Goal: Task Accomplishment & Management: Manage account settings

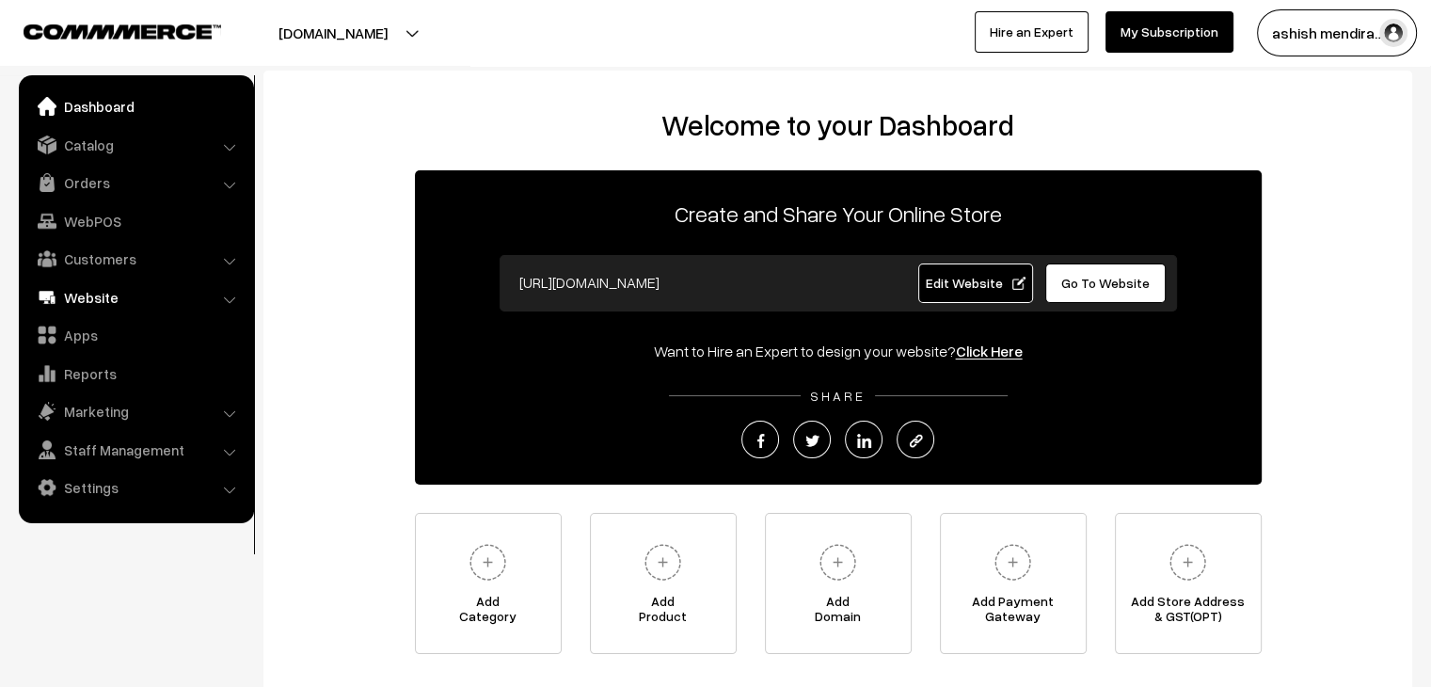
click at [104, 294] on link "Website" at bounding box center [136, 297] width 224 height 34
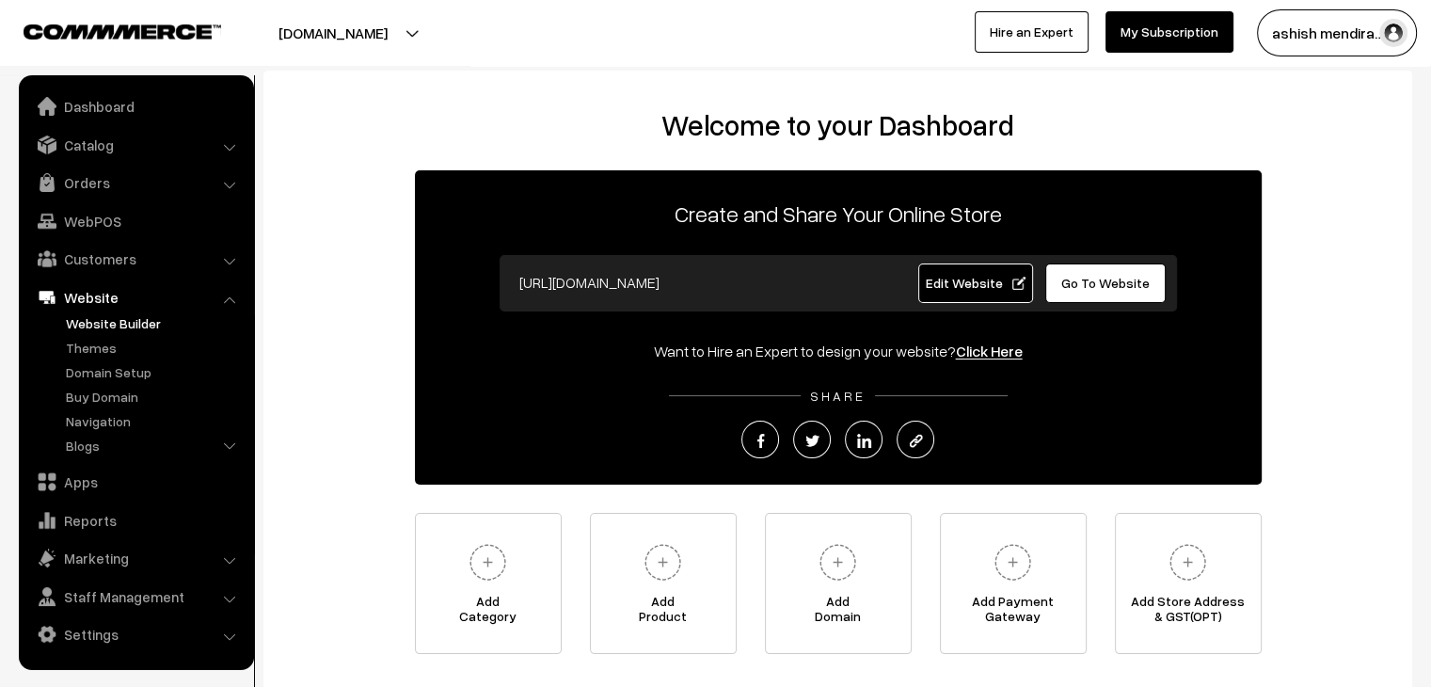
click at [95, 318] on link "Website Builder" at bounding box center [154, 323] width 186 height 20
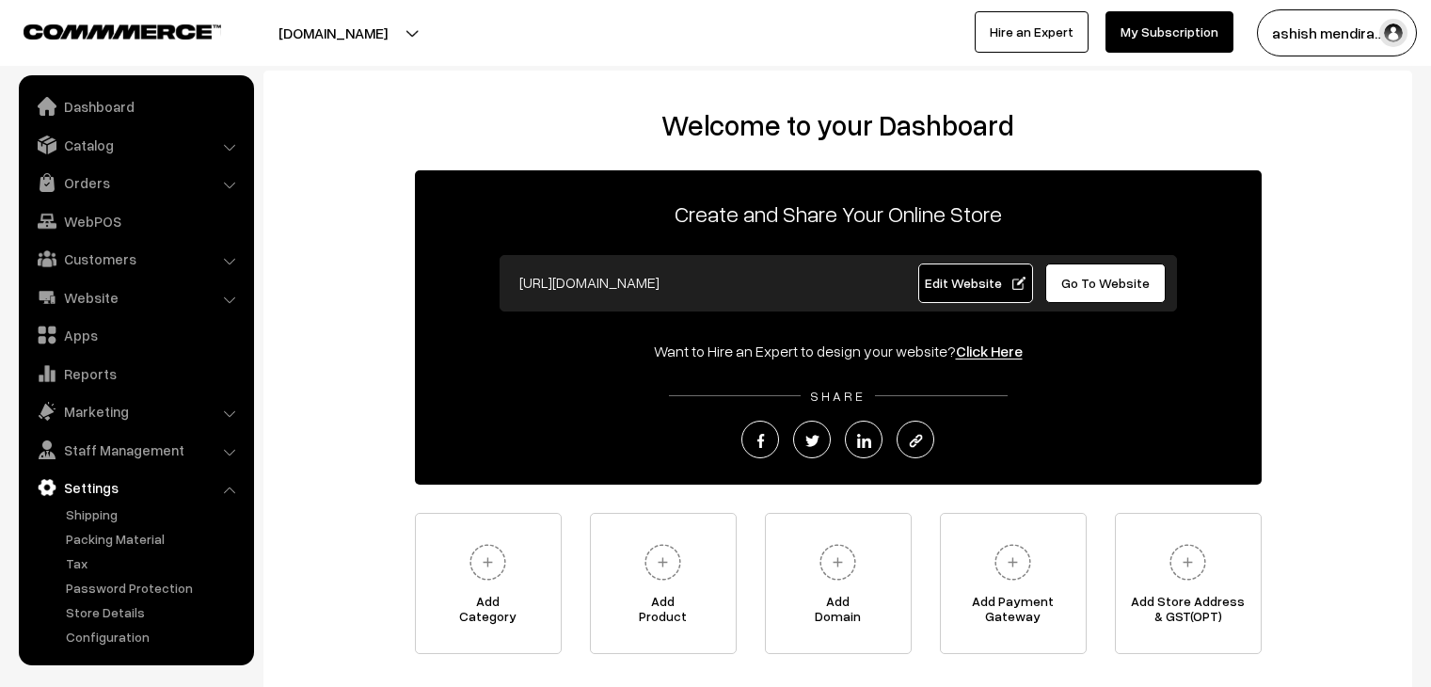
scroll to position [94, 0]
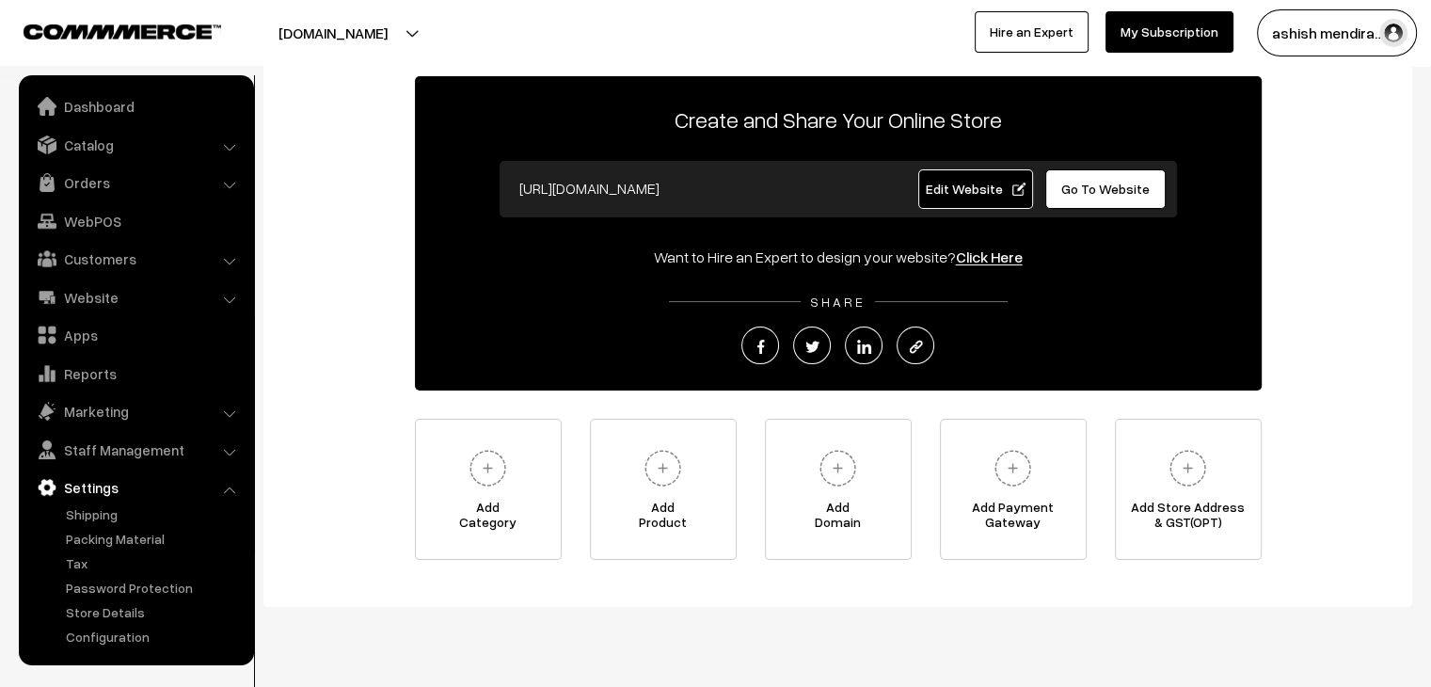
click at [103, 484] on link "Settings" at bounding box center [136, 487] width 224 height 34
click at [143, 295] on link "Website" at bounding box center [136, 297] width 224 height 34
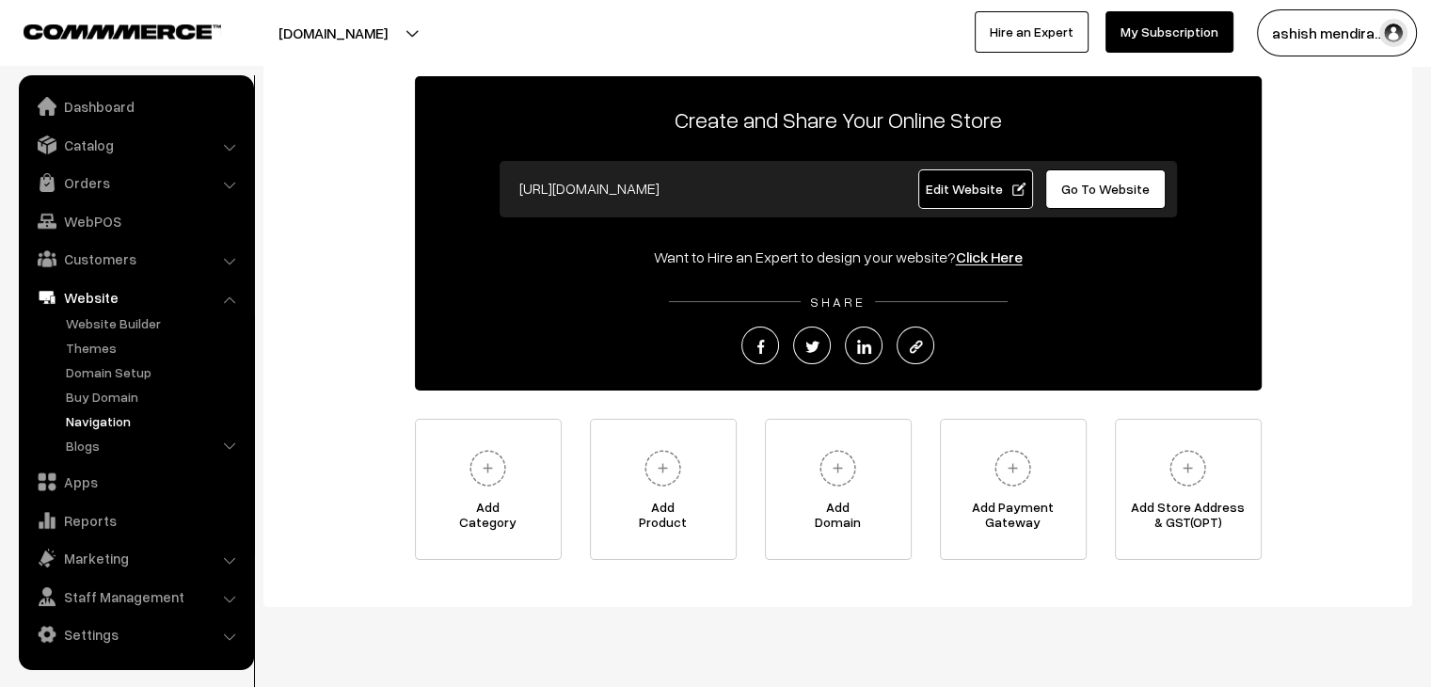
click at [113, 422] on link "Navigation" at bounding box center [154, 421] width 186 height 20
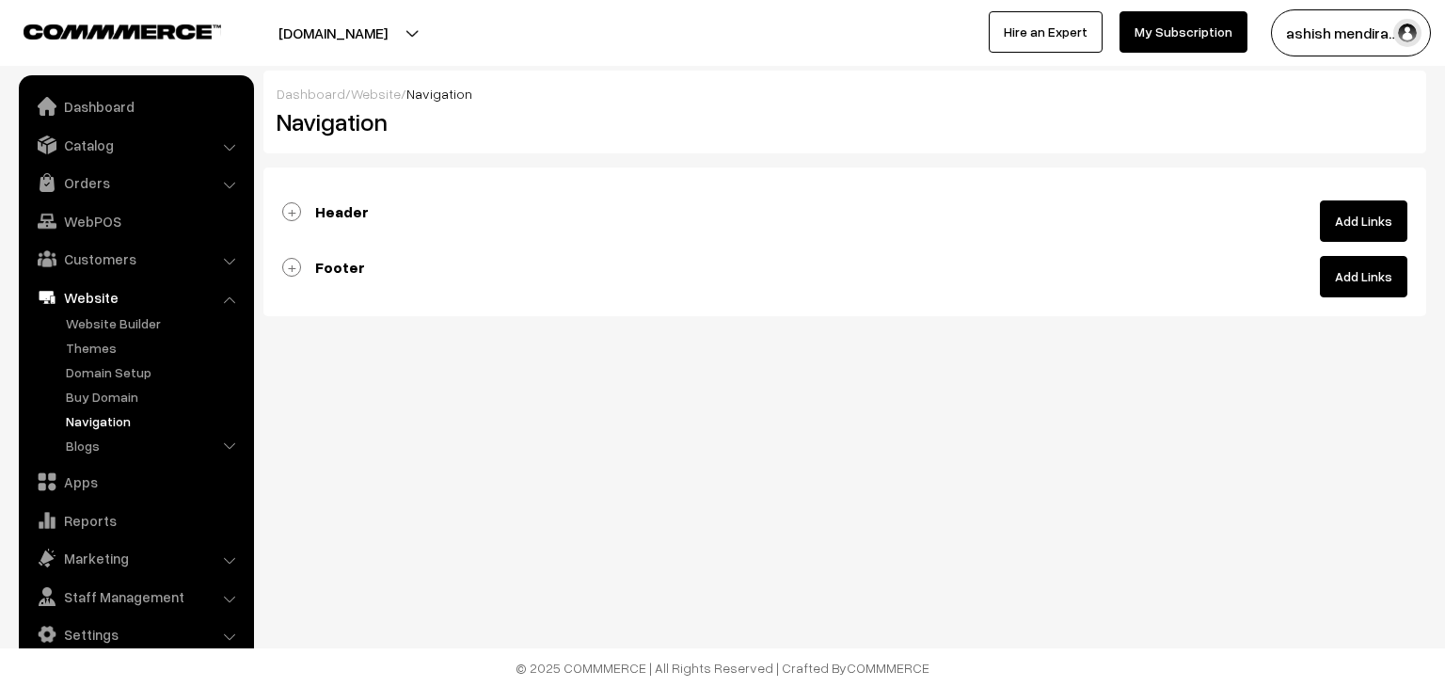
click at [296, 215] on link "Header" at bounding box center [325, 211] width 87 height 19
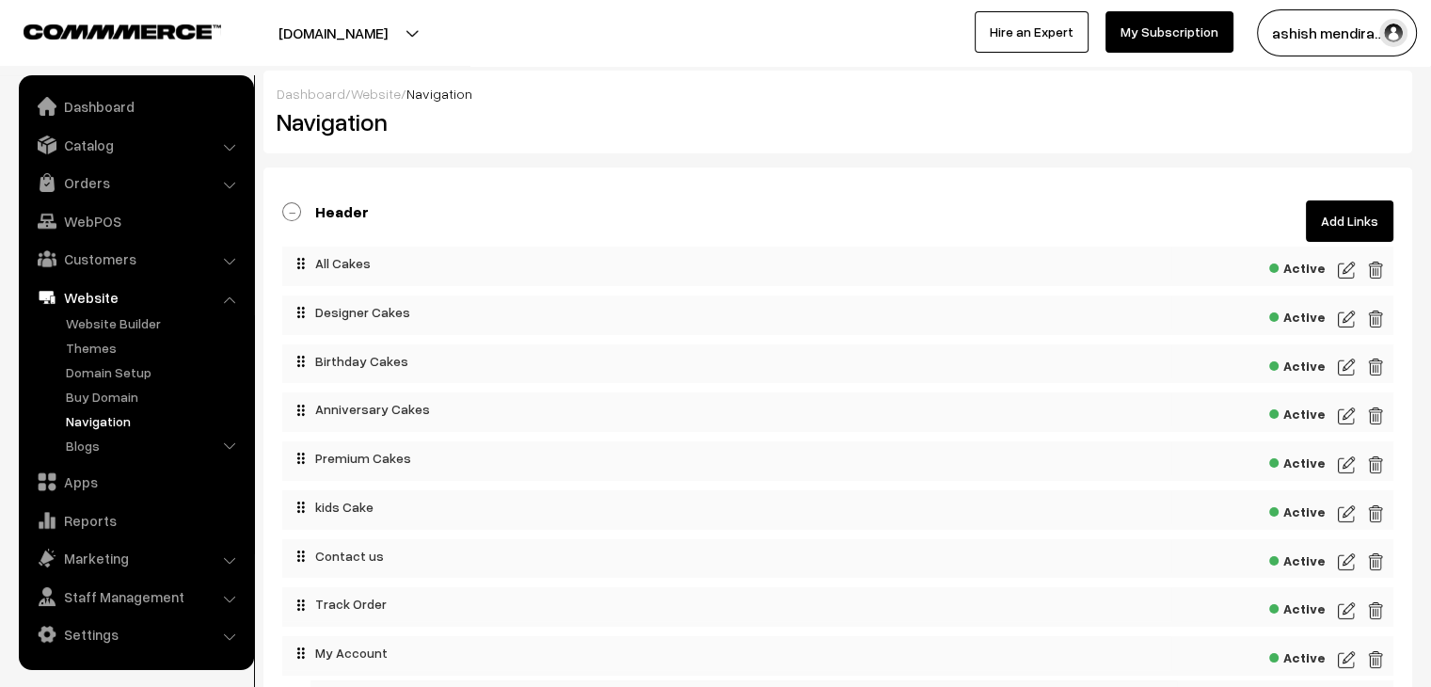
click at [1365, 264] on div "Active" at bounding box center [837, 266] width 1111 height 40
click at [1375, 268] on img at bounding box center [1375, 270] width 17 height 23
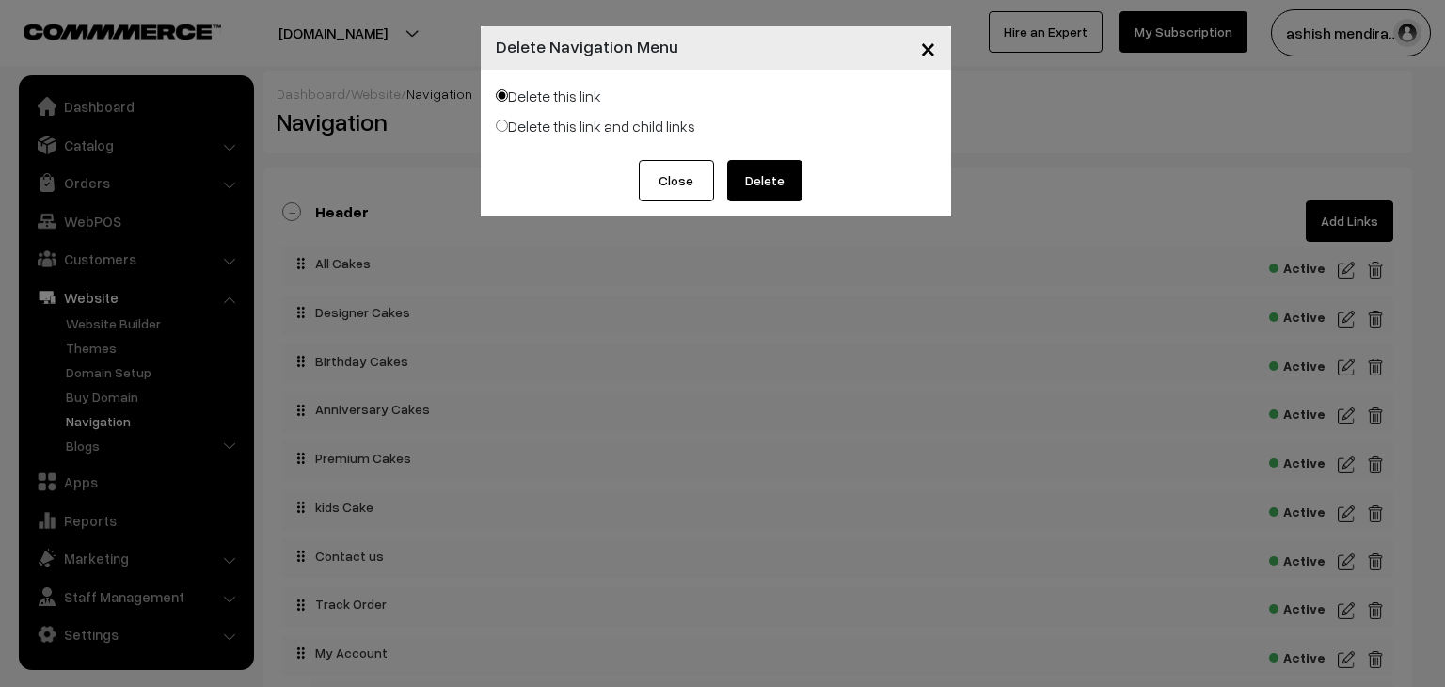
click at [747, 192] on button "Delete" at bounding box center [764, 180] width 75 height 41
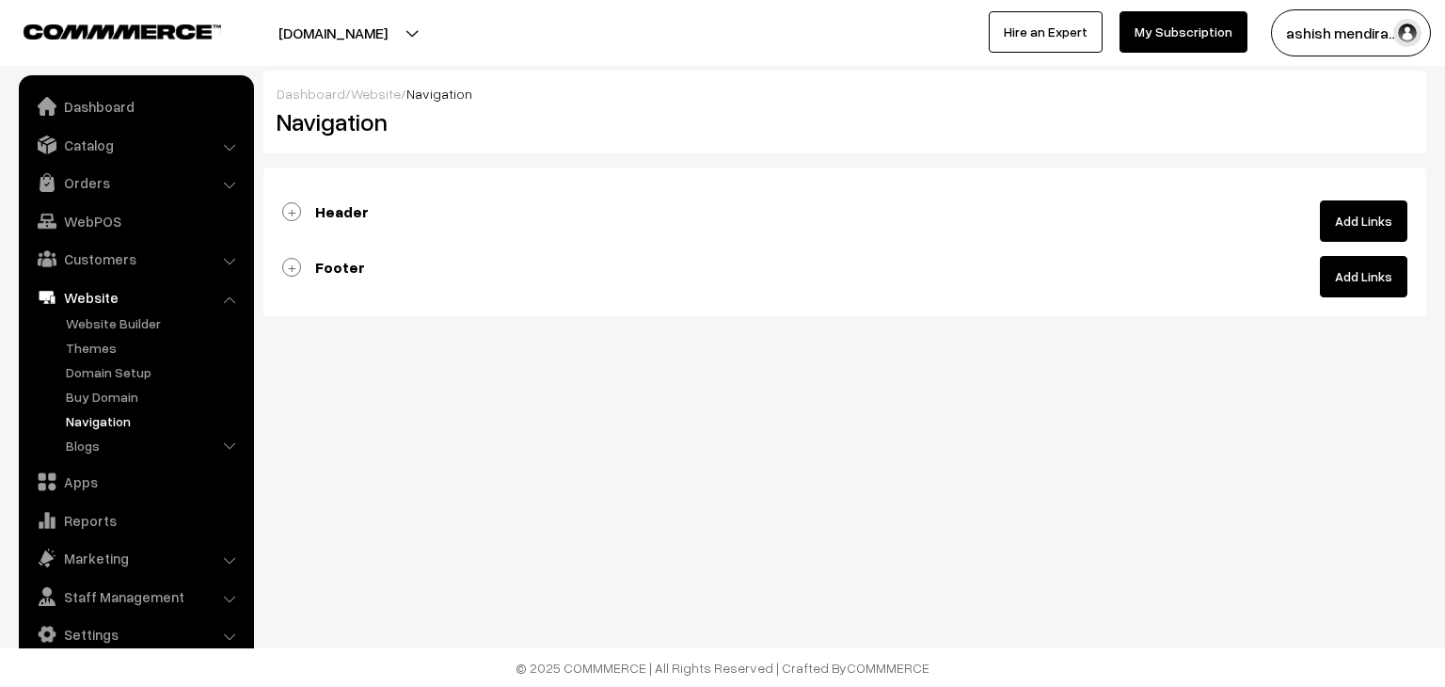
click at [294, 216] on link "Header" at bounding box center [325, 211] width 87 height 19
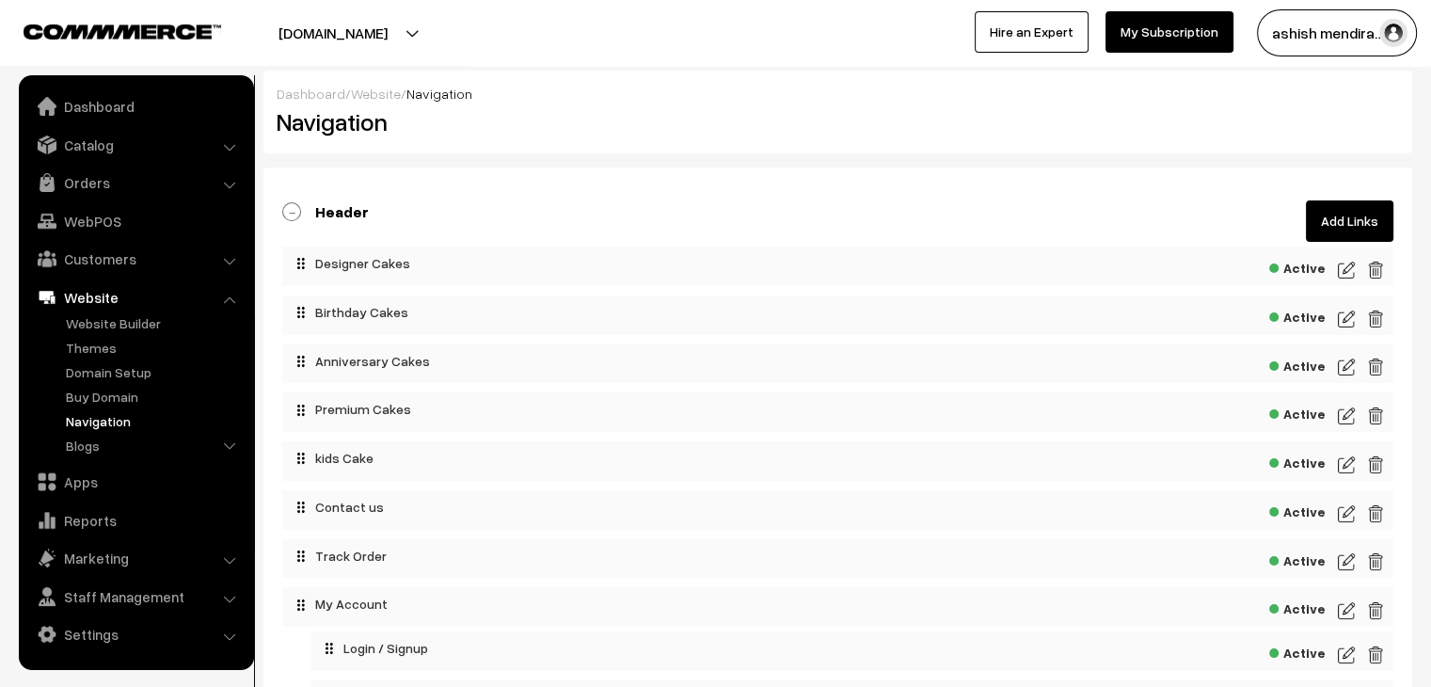
click at [1347, 271] on img at bounding box center [1346, 270] width 17 height 23
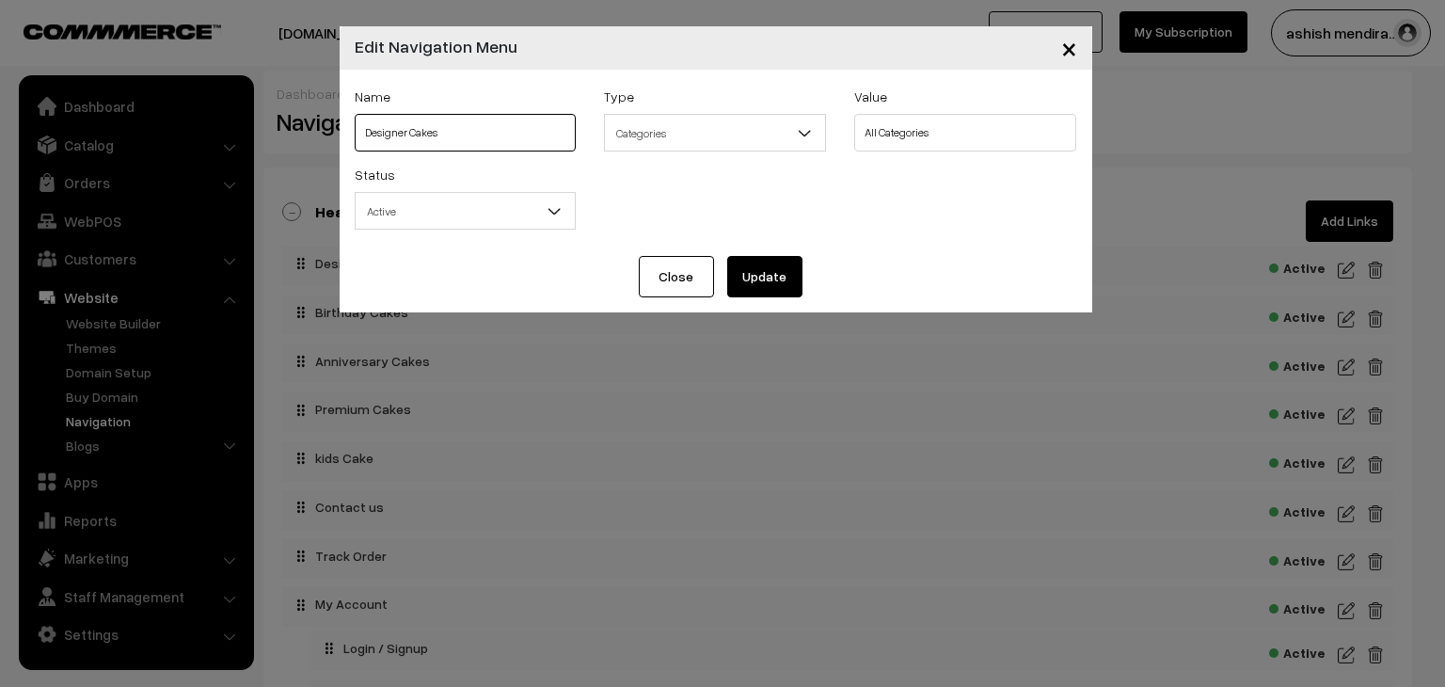
drag, startPoint x: 406, startPoint y: 133, endPoint x: 357, endPoint y: 140, distance: 50.4
click at [357, 140] on input "Designer Cakes" at bounding box center [466, 133] width 222 height 38
type input "Cakes"
click at [757, 277] on button "Update" at bounding box center [764, 276] width 75 height 41
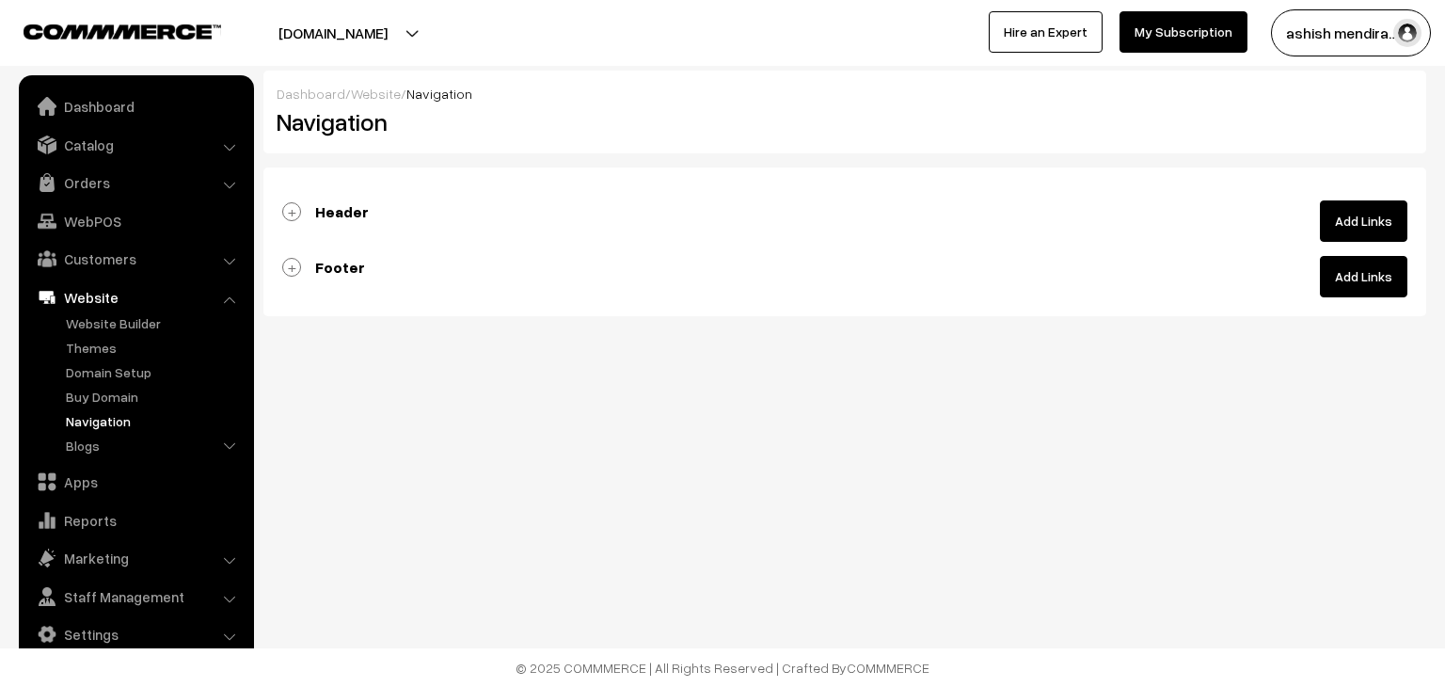
click at [294, 212] on link "Header" at bounding box center [325, 211] width 87 height 19
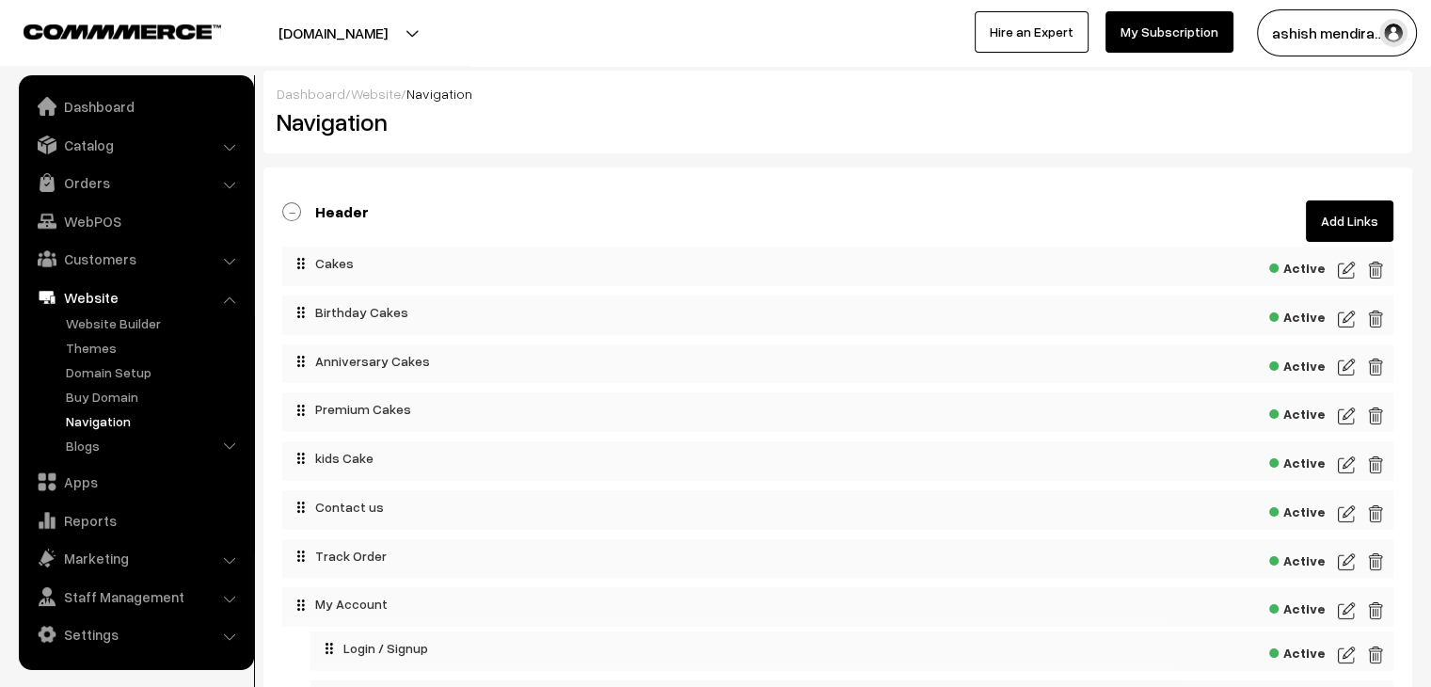
click at [1351, 370] on img at bounding box center [1346, 367] width 17 height 23
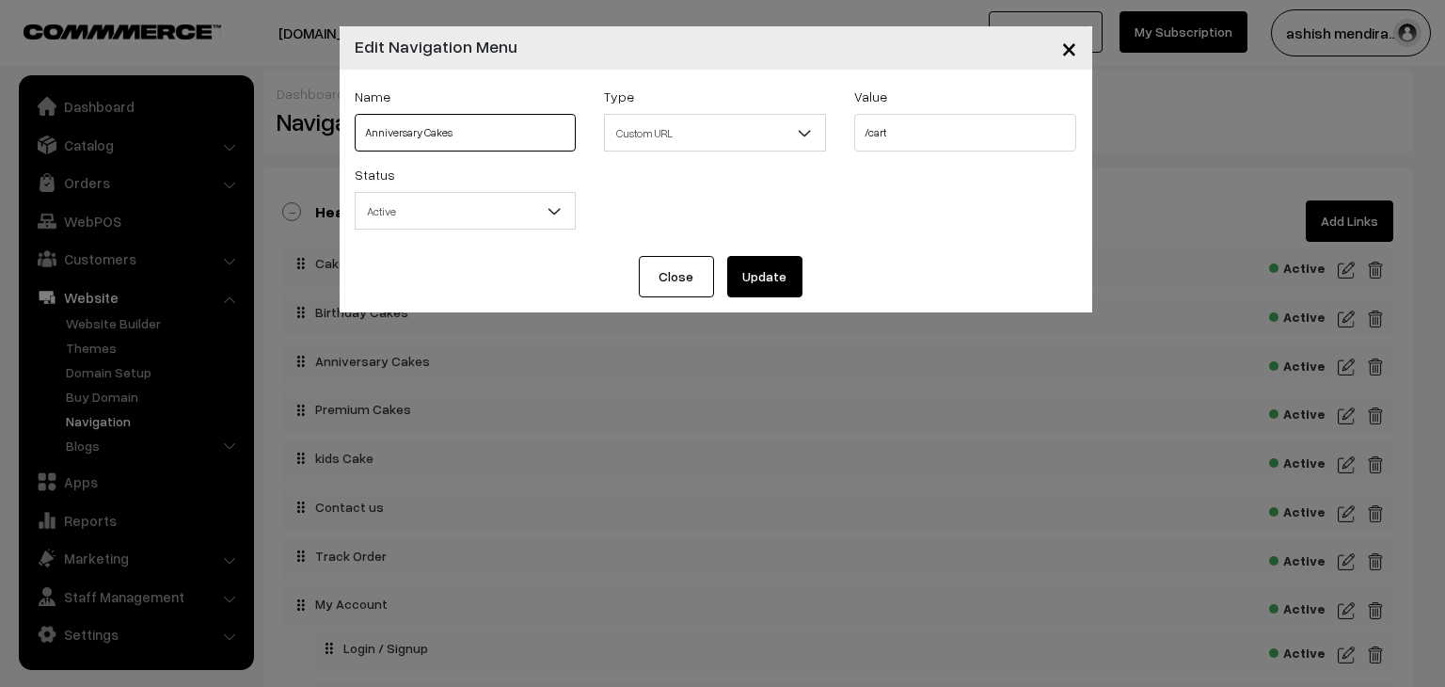
drag, startPoint x: 423, startPoint y: 133, endPoint x: 354, endPoint y: 139, distance: 69.9
click at [355, 139] on input "Anniversary Cakes" at bounding box center [466, 133] width 222 height 38
type input "Kids Cakes"
click at [783, 279] on button "Update" at bounding box center [764, 276] width 75 height 41
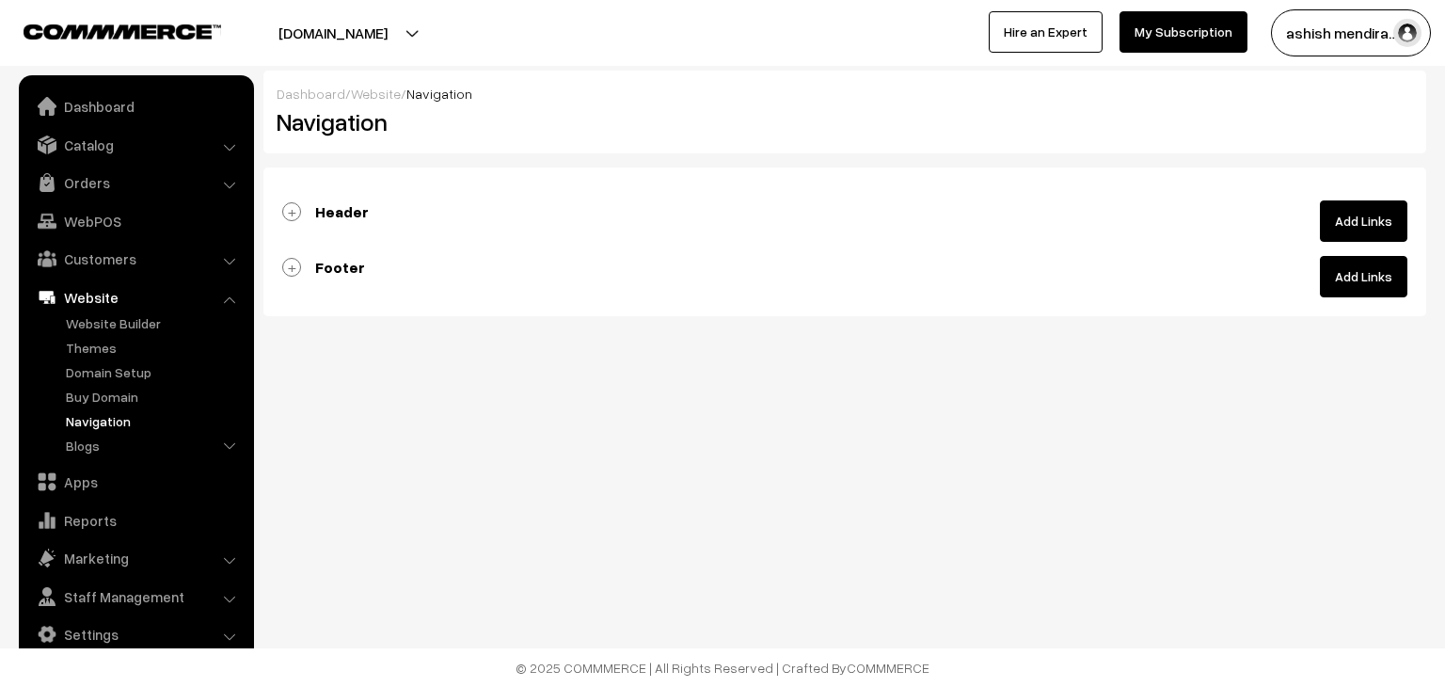
click at [286, 210] on link "Header" at bounding box center [325, 211] width 87 height 19
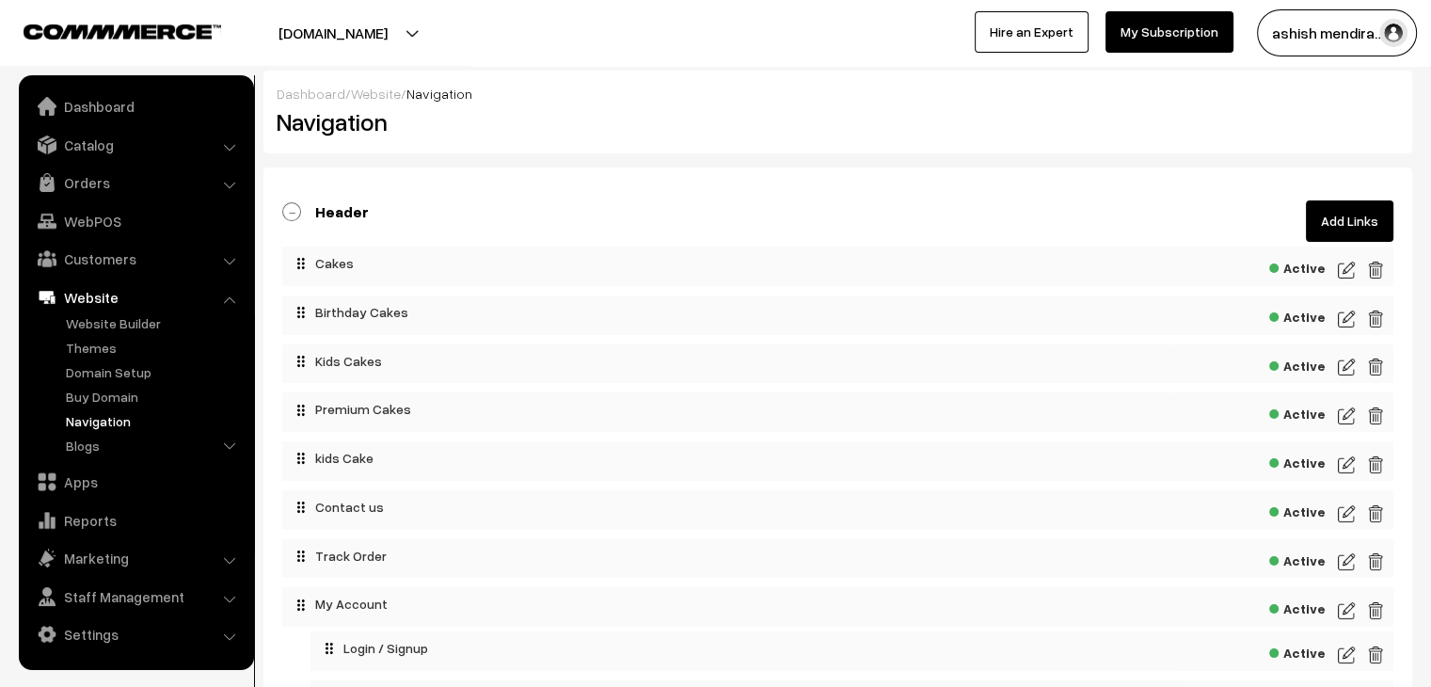
click at [1343, 318] on img at bounding box center [1346, 319] width 17 height 23
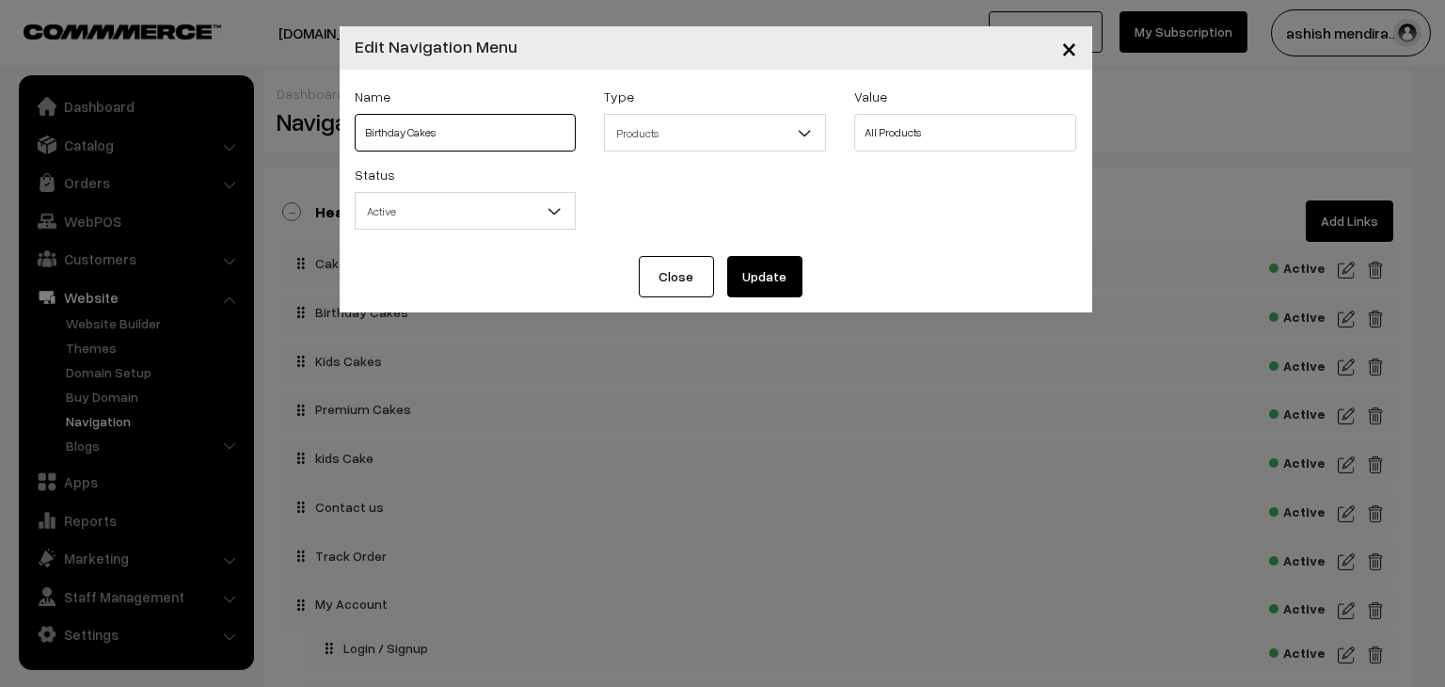
drag, startPoint x: 403, startPoint y: 136, endPoint x: 358, endPoint y: 137, distance: 45.2
click at [358, 137] on input "Birthday Cakes" at bounding box center [466, 133] width 222 height 38
type input "Cartoon Cakes"
click at [767, 268] on button "Update" at bounding box center [764, 276] width 75 height 41
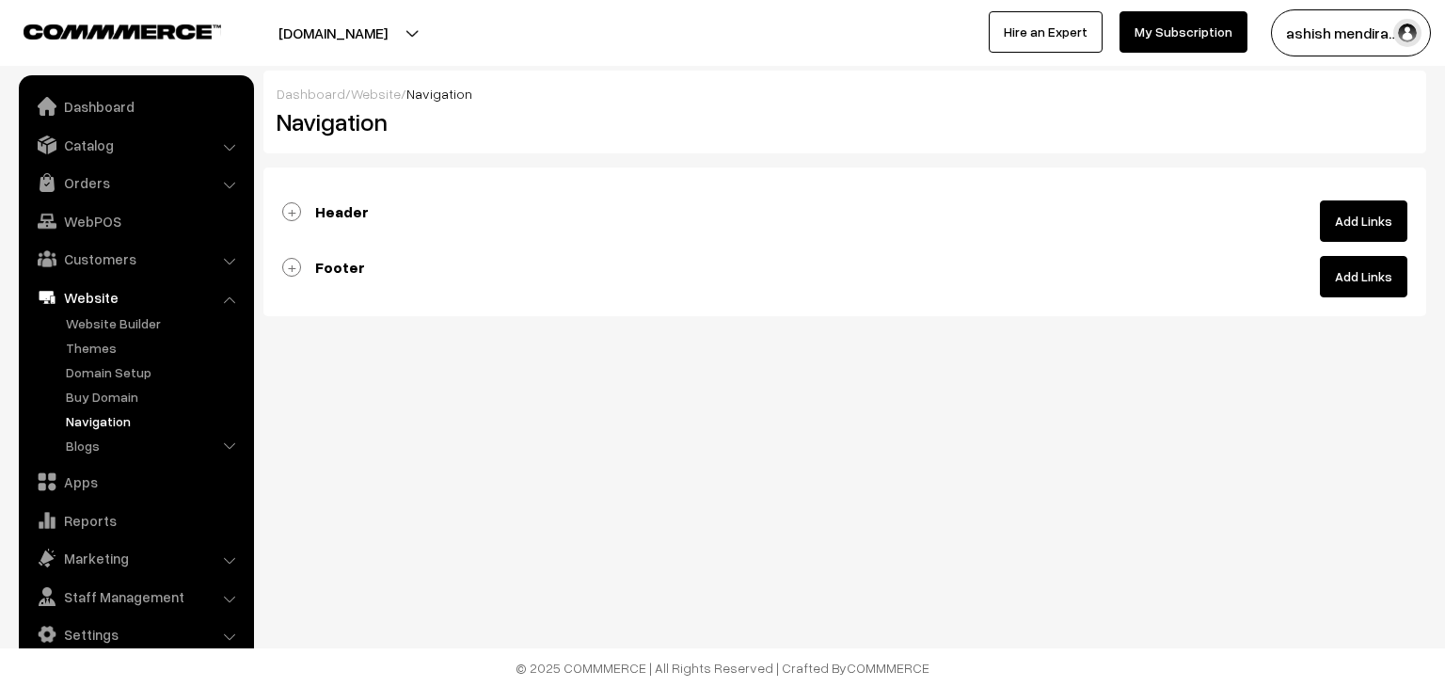
click at [290, 209] on link "Header" at bounding box center [325, 211] width 87 height 19
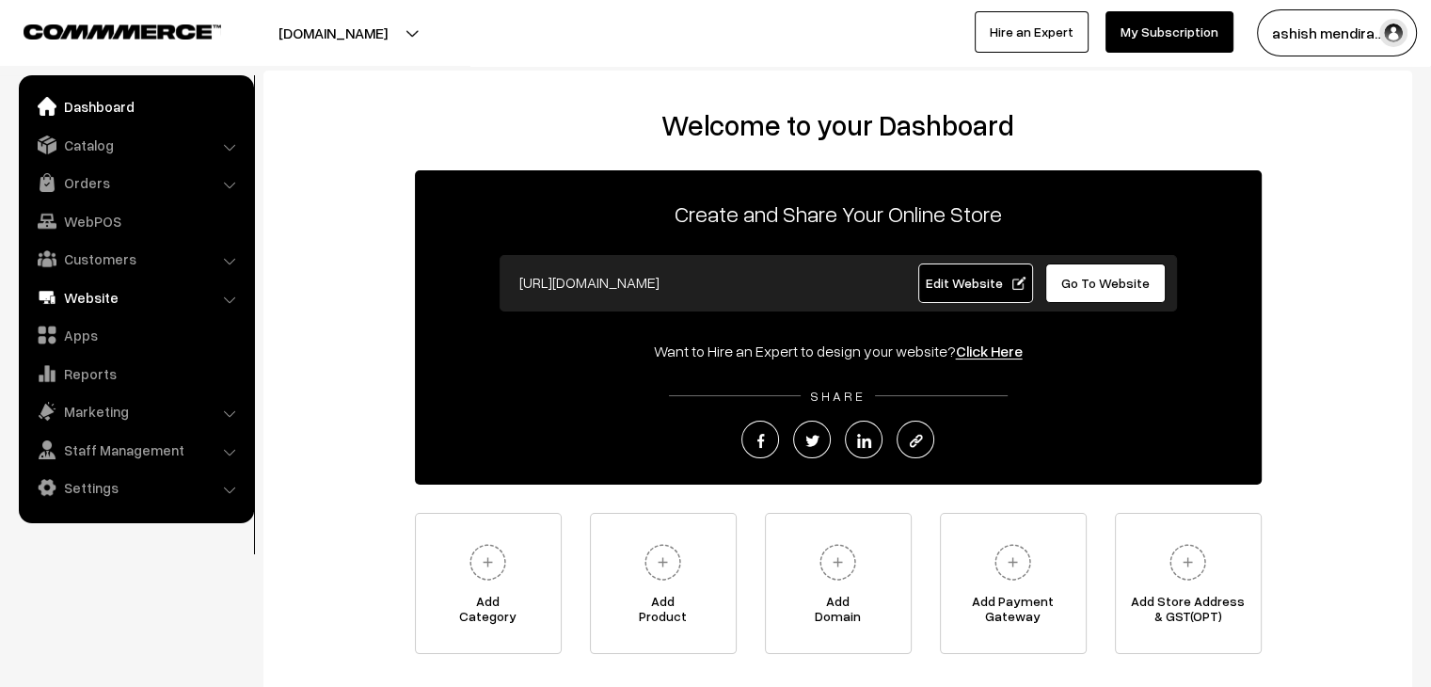
click at [96, 283] on link "Website" at bounding box center [136, 297] width 224 height 34
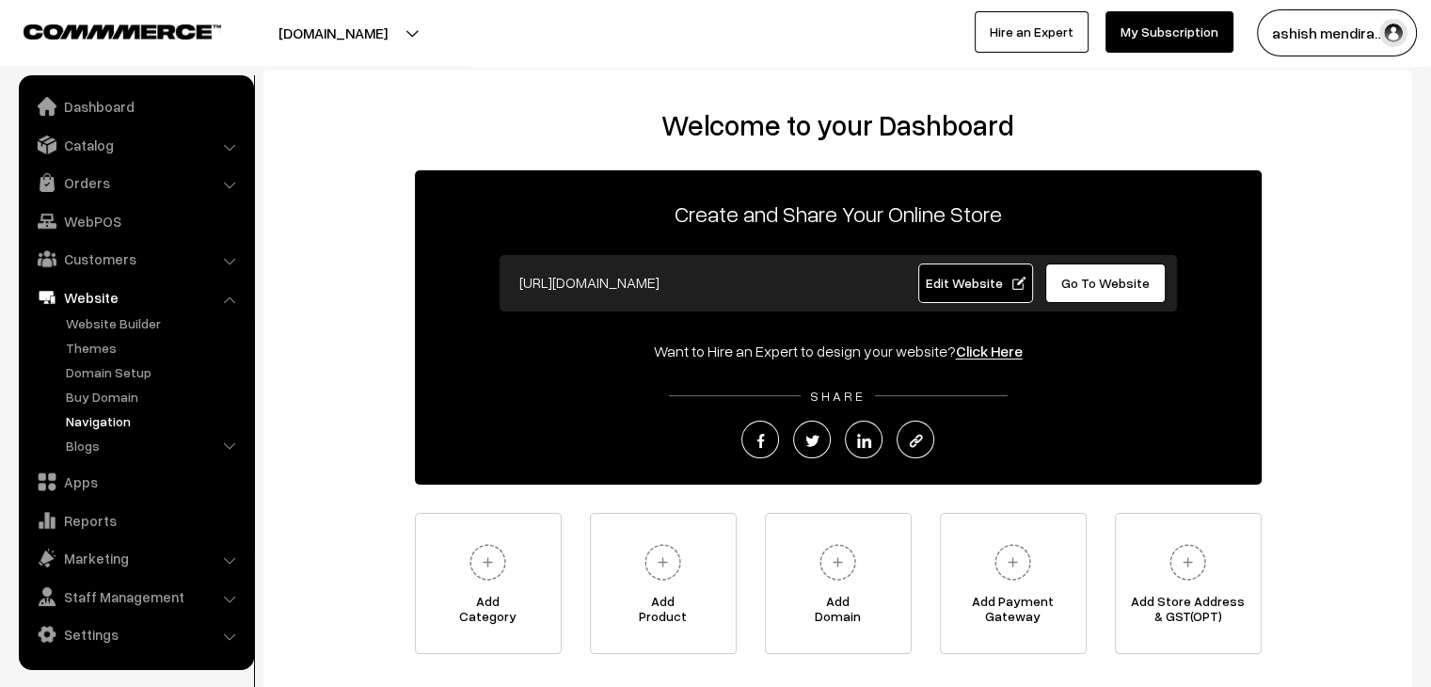
click at [104, 418] on link "Navigation" at bounding box center [154, 421] width 186 height 20
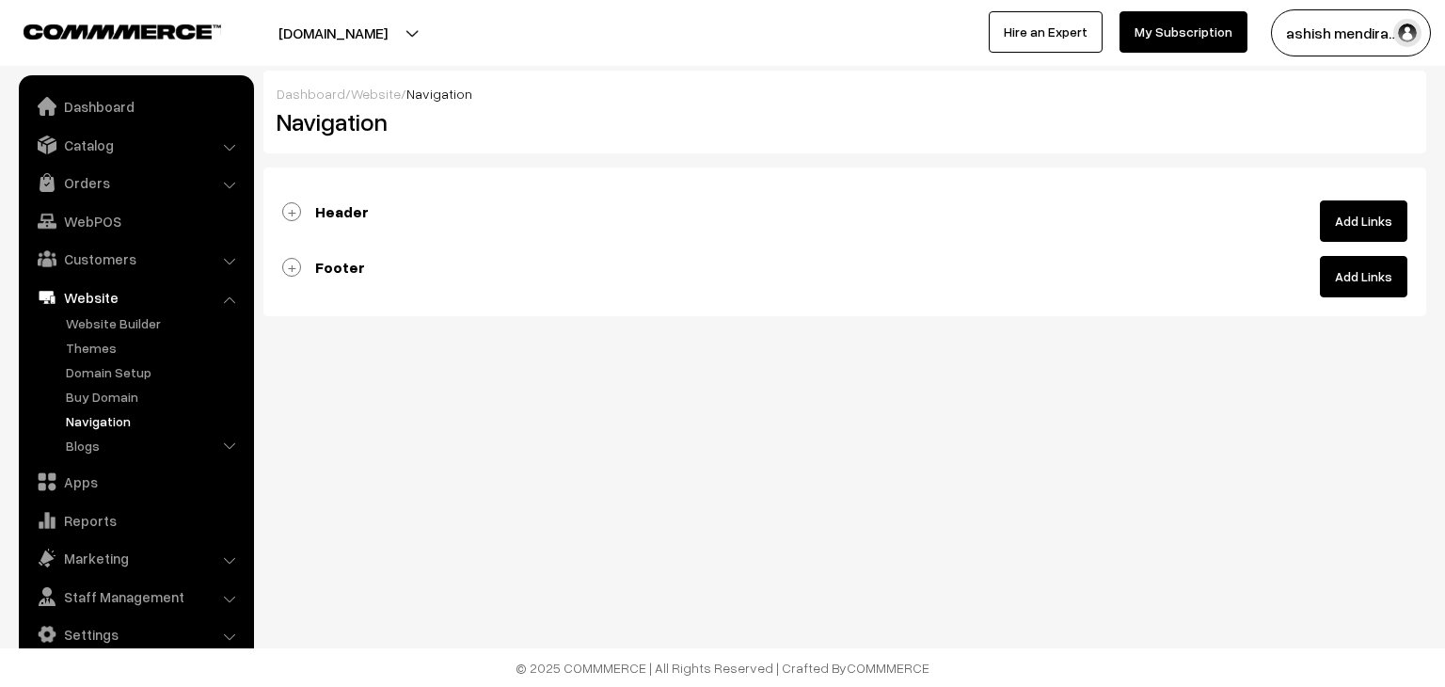
click at [328, 213] on b "Header" at bounding box center [342, 211] width 54 height 19
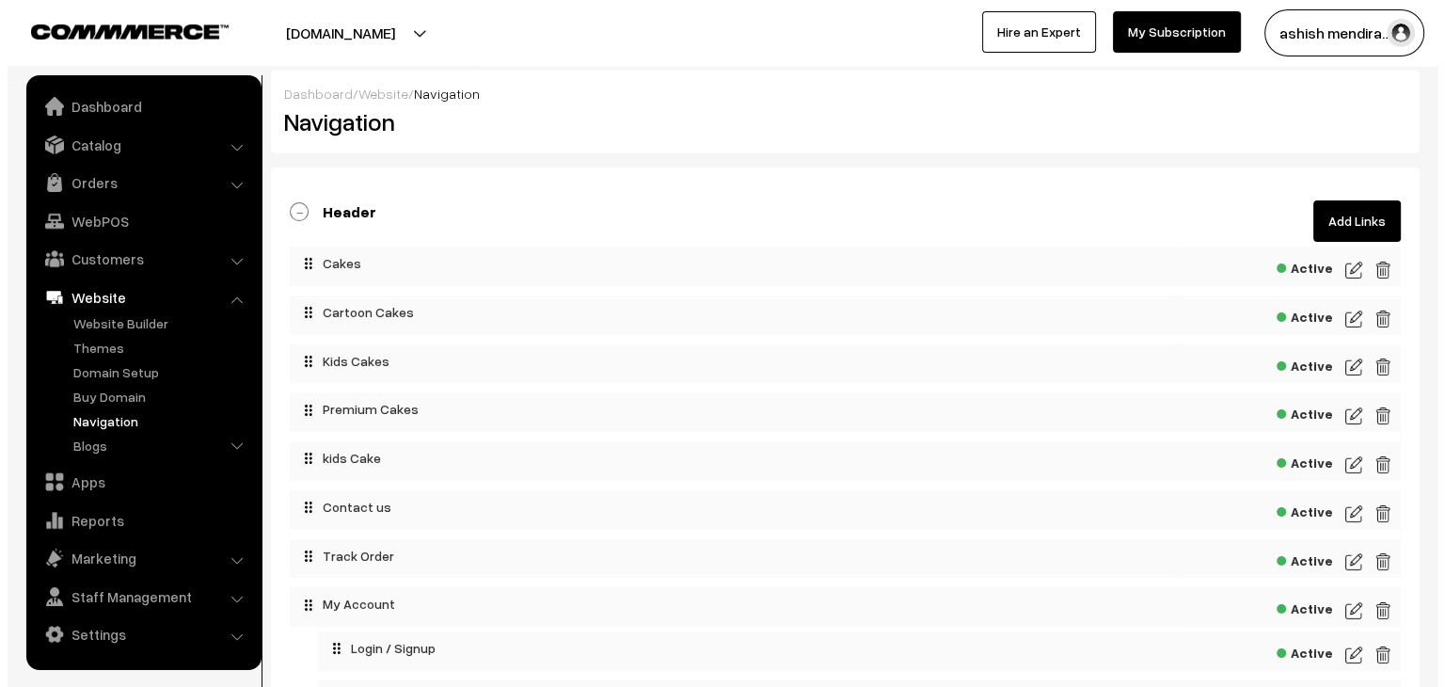
scroll to position [94, 0]
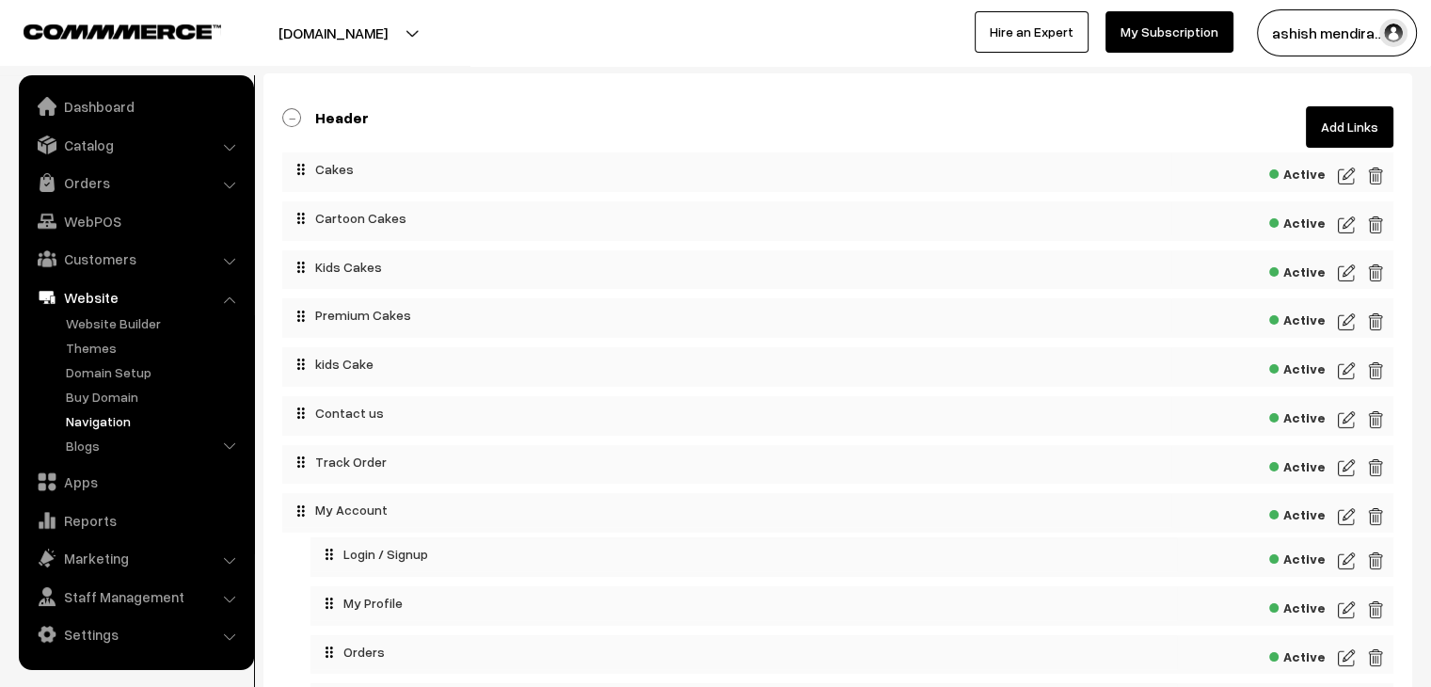
click at [1351, 371] on img at bounding box center [1346, 370] width 17 height 23
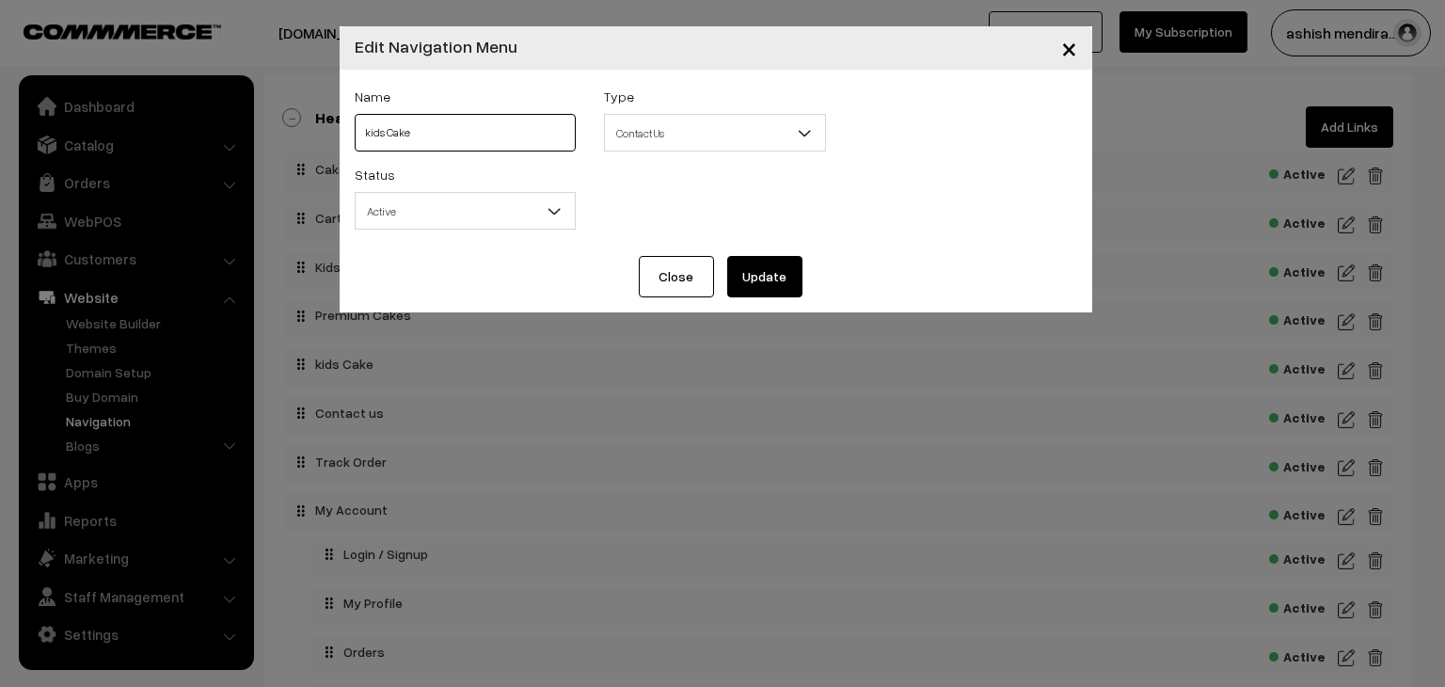
click at [440, 136] on input "kids Cake" at bounding box center [466, 133] width 222 height 38
paste input "Cake By Flavours"
type input "Cake By Flavours"
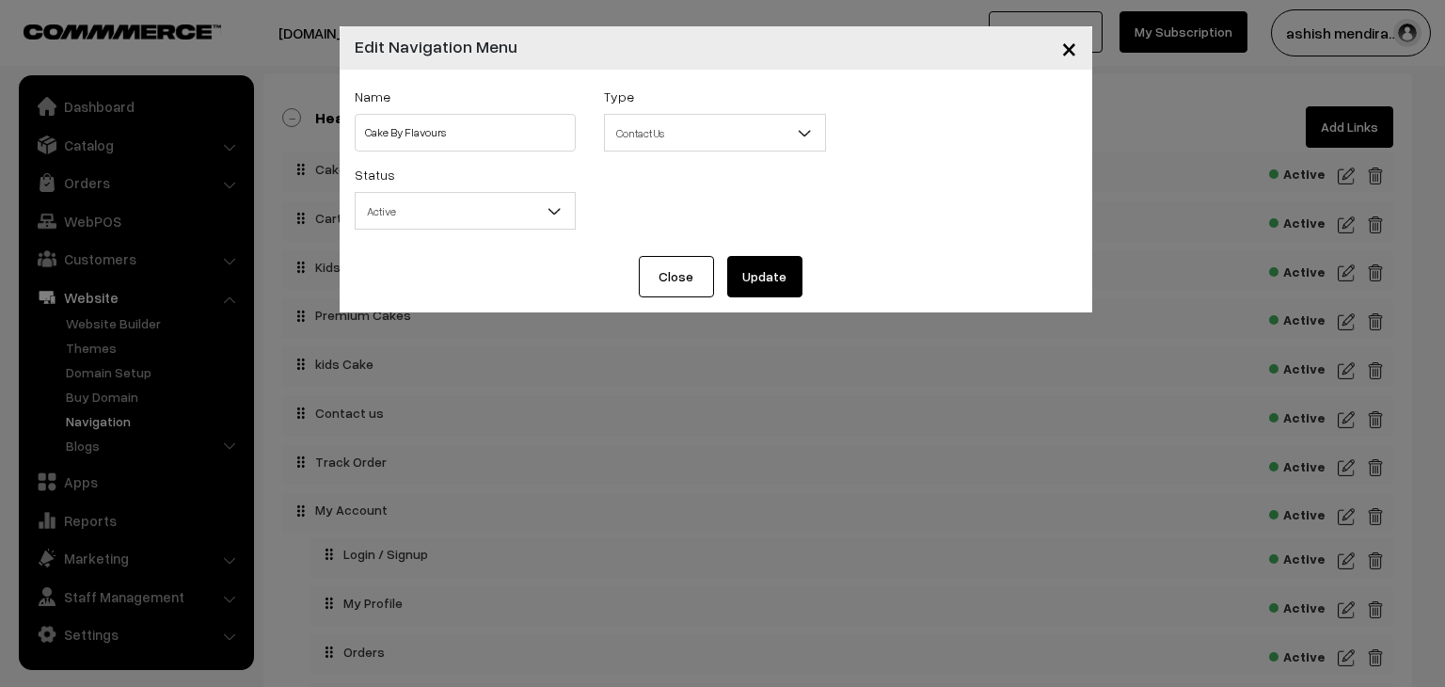
click at [758, 279] on button "Update" at bounding box center [764, 276] width 75 height 41
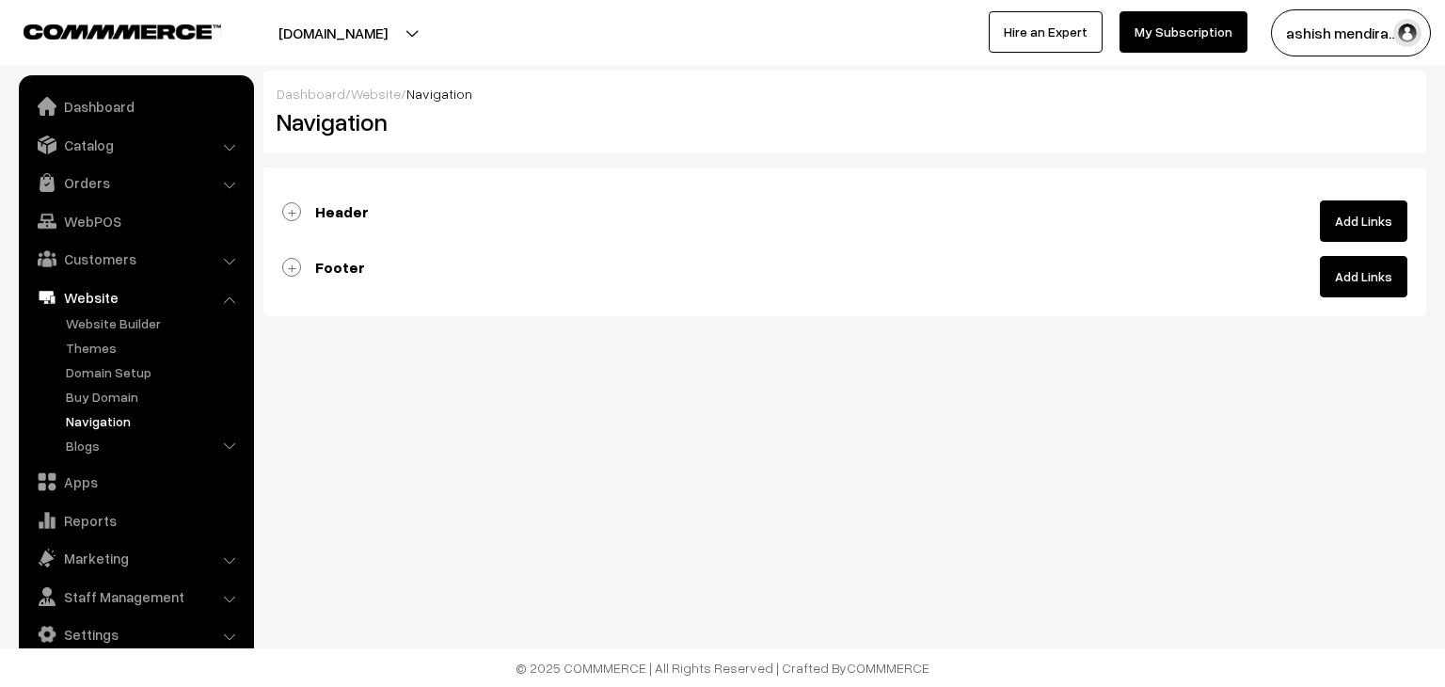
click at [294, 208] on link "Header" at bounding box center [325, 211] width 87 height 19
